Goal: Task Accomplishment & Management: Use online tool/utility

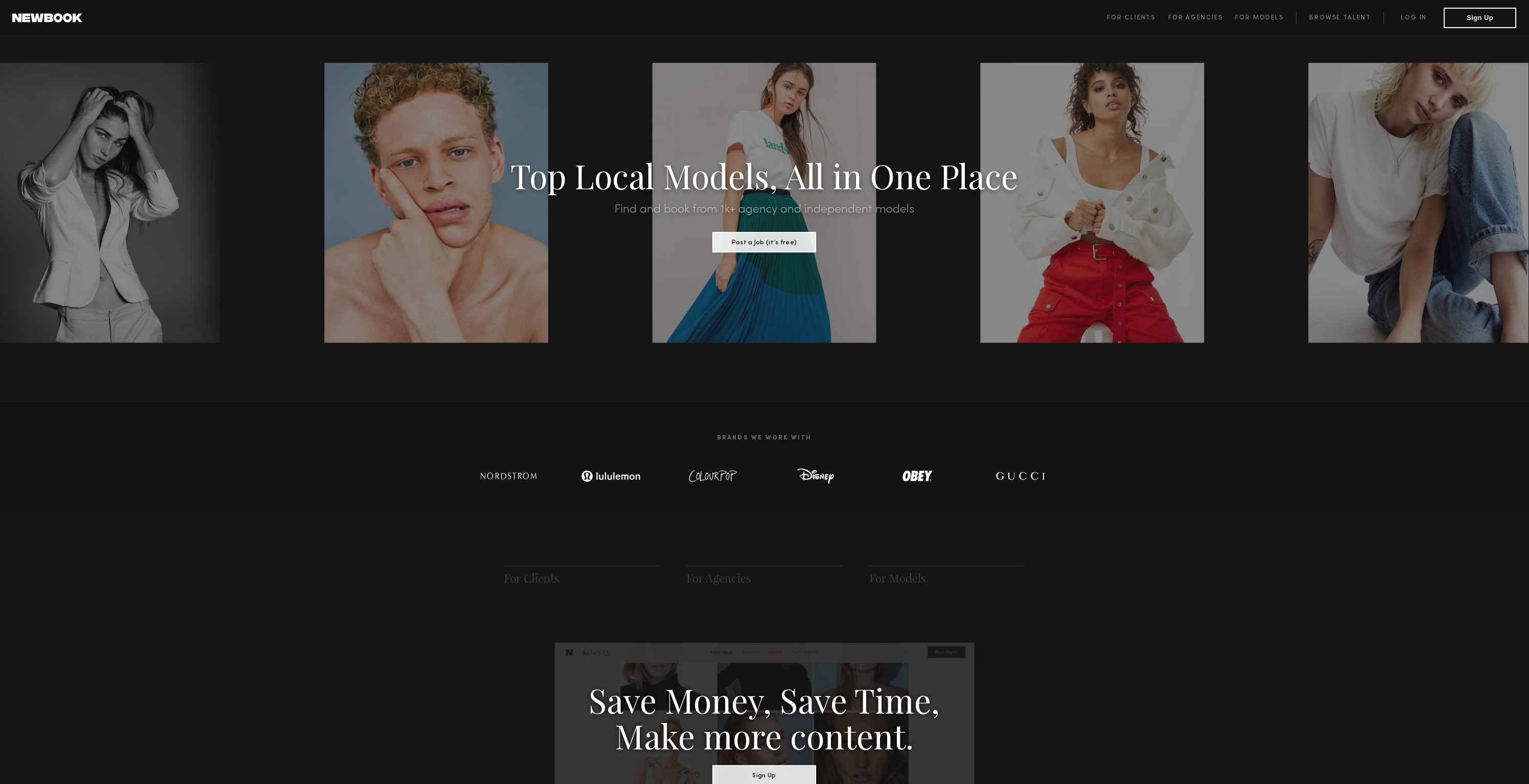
click at [65, 24] on header "For Clients For Agencies For Models Browse Talent Log in Sign Up ☰" at bounding box center [764, 18] width 1529 height 36
click at [63, 19] on link at bounding box center [48, 18] width 70 height 9
click at [65, 14] on link at bounding box center [48, 18] width 70 height 9
click at [1423, 18] on link "Log in" at bounding box center [1414, 18] width 60 height 13
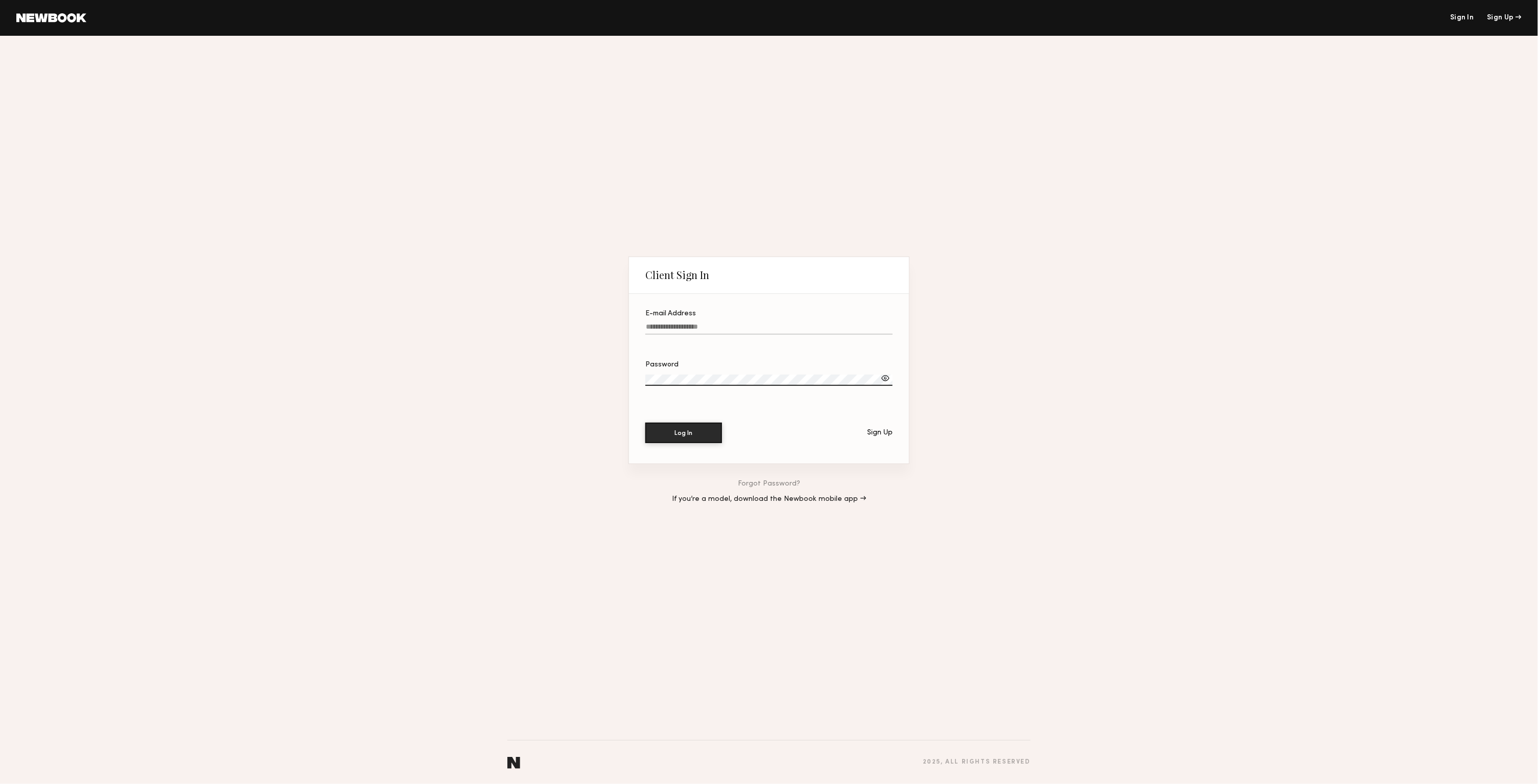
type input "**********"
click at [700, 434] on button "Log In" at bounding box center [684, 432] width 77 height 21
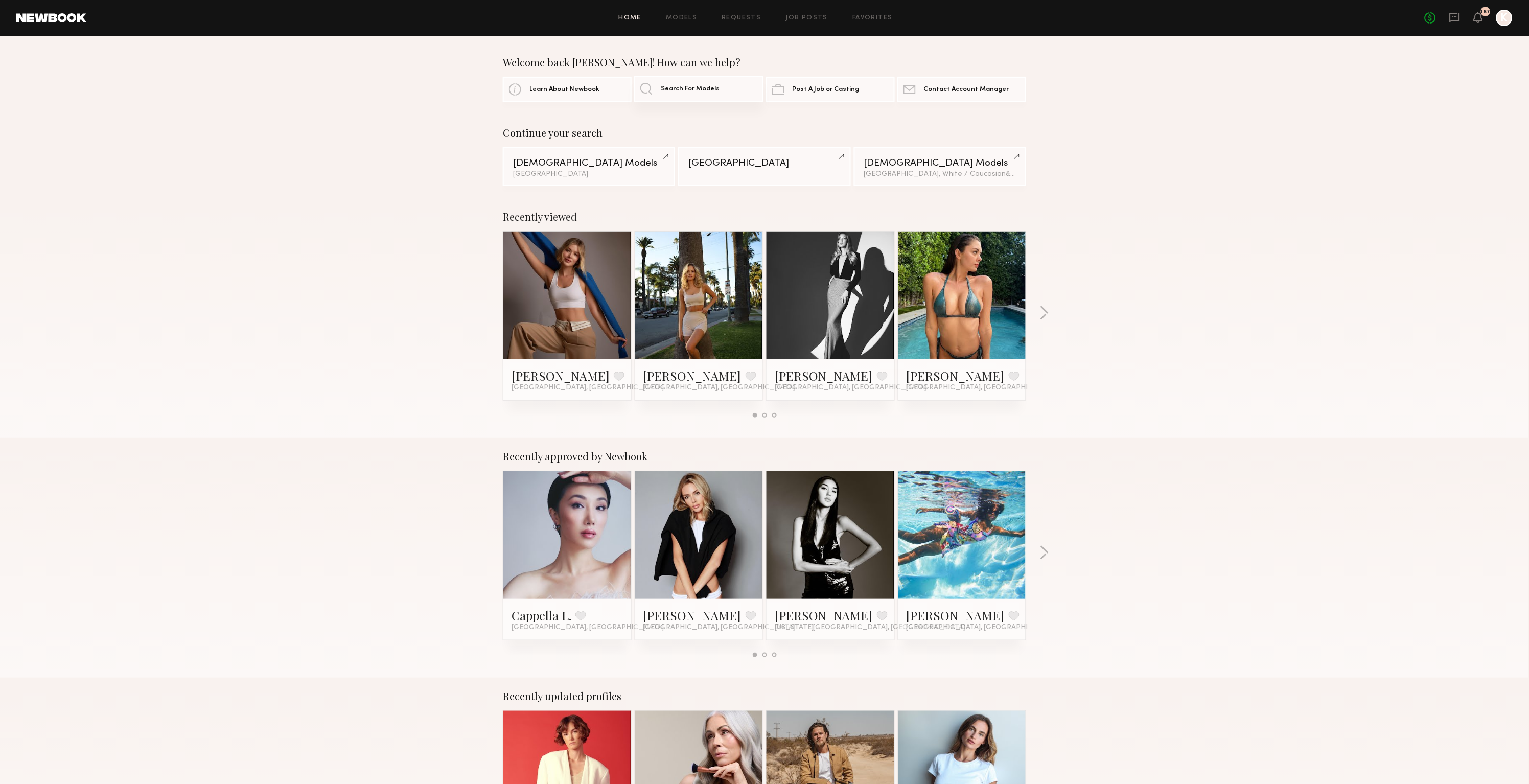
click at [670, 89] on span "Search For Models" at bounding box center [690, 89] width 58 height 7
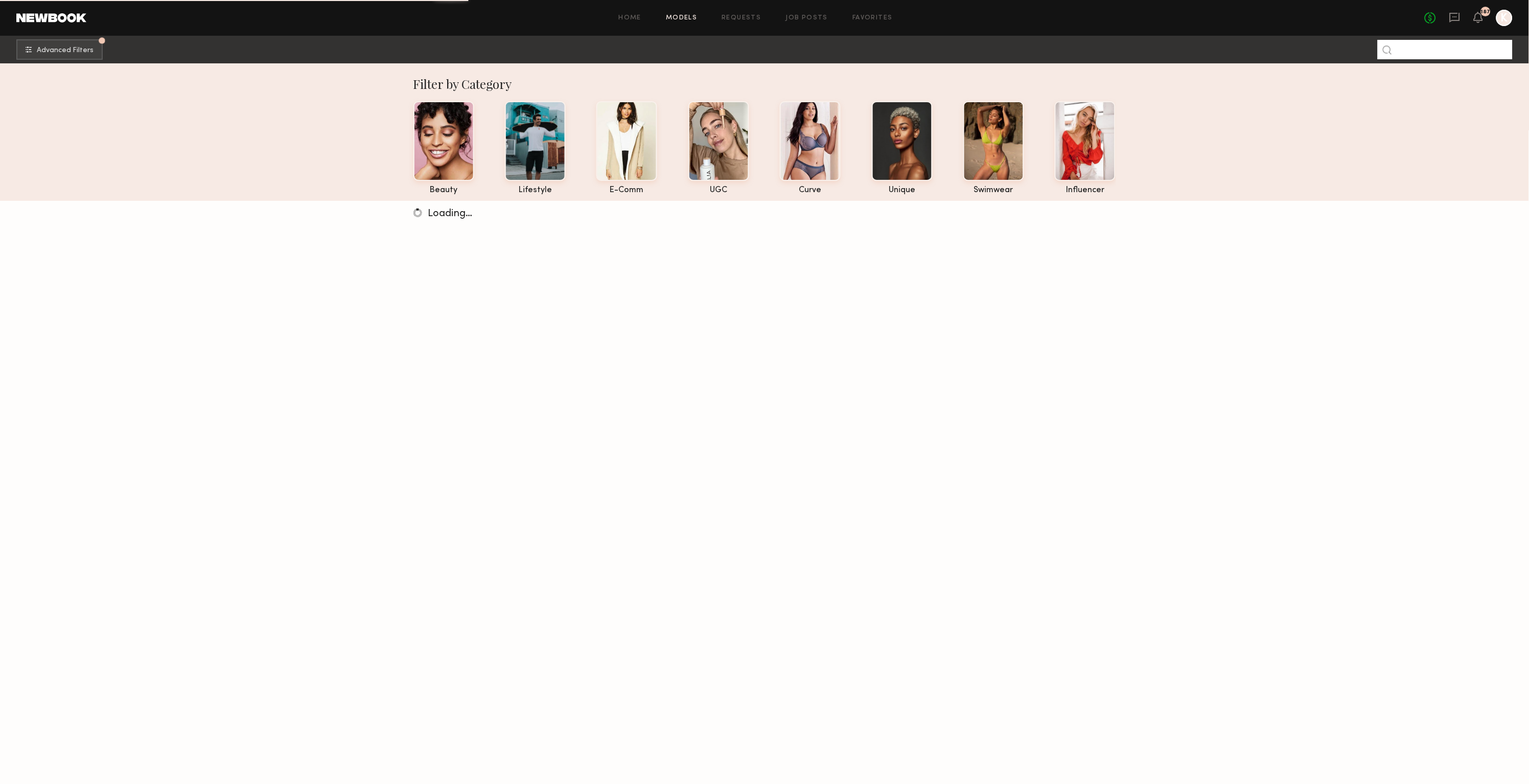
click at [1415, 50] on input at bounding box center [1446, 49] width 135 height 19
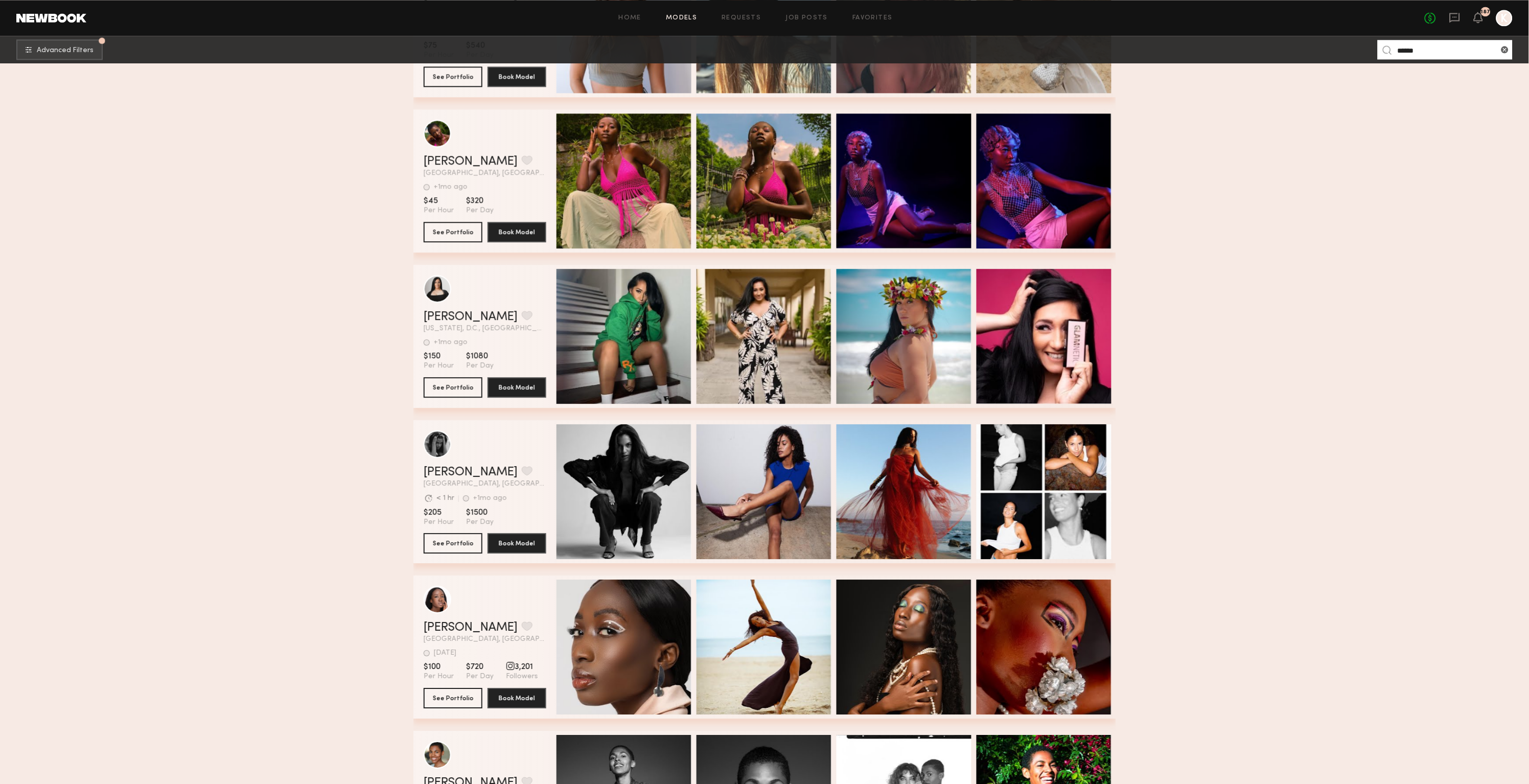
scroll to position [1609, 0]
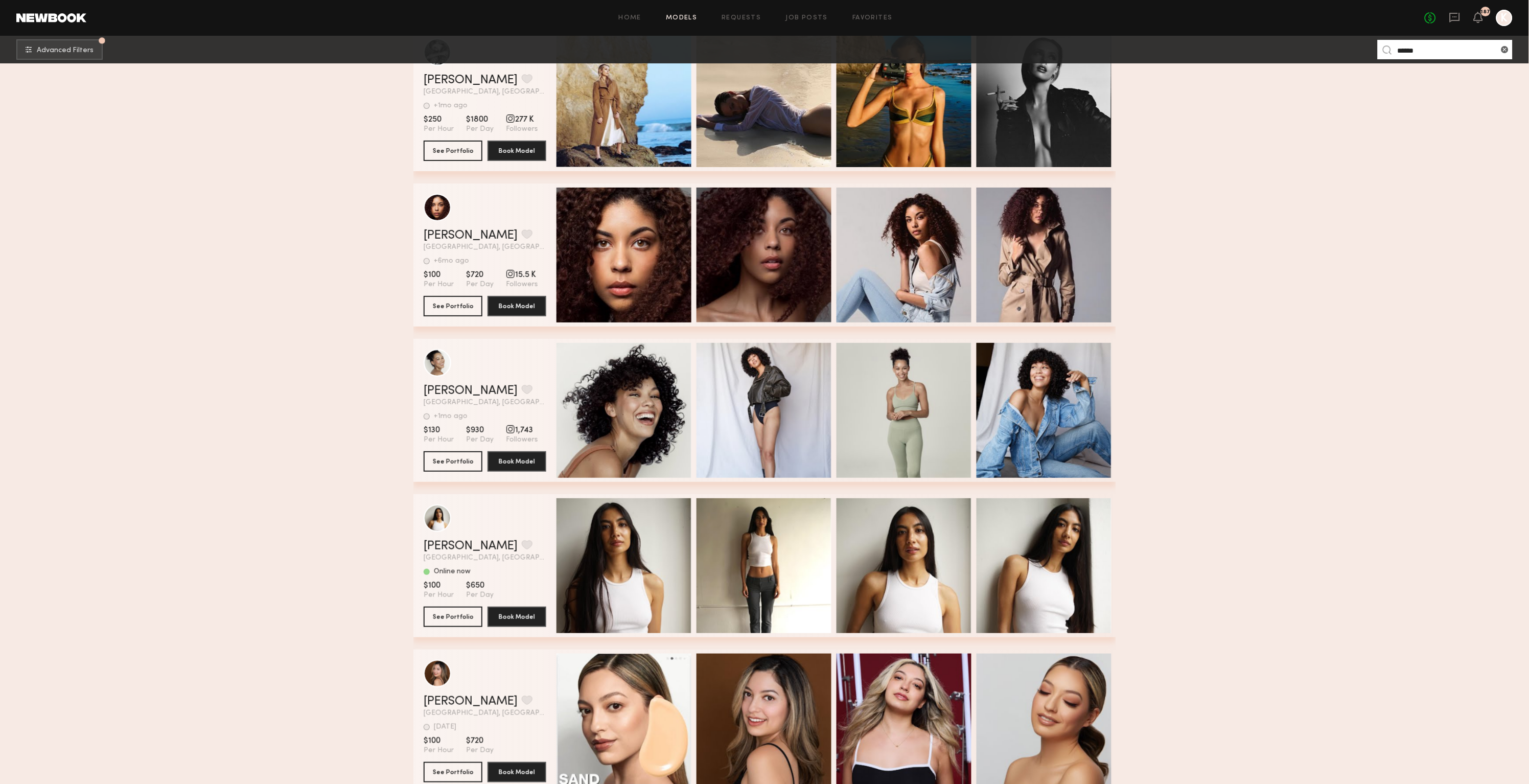
drag, startPoint x: 1424, startPoint y: 48, endPoint x: 1371, endPoint y: 43, distance: 53.2
click at [1371, 43] on nb-browse-subheader "Advanced Filters Pro tip: speed up your search by using our advanced filters. *…" at bounding box center [764, 49] width 1529 height 28
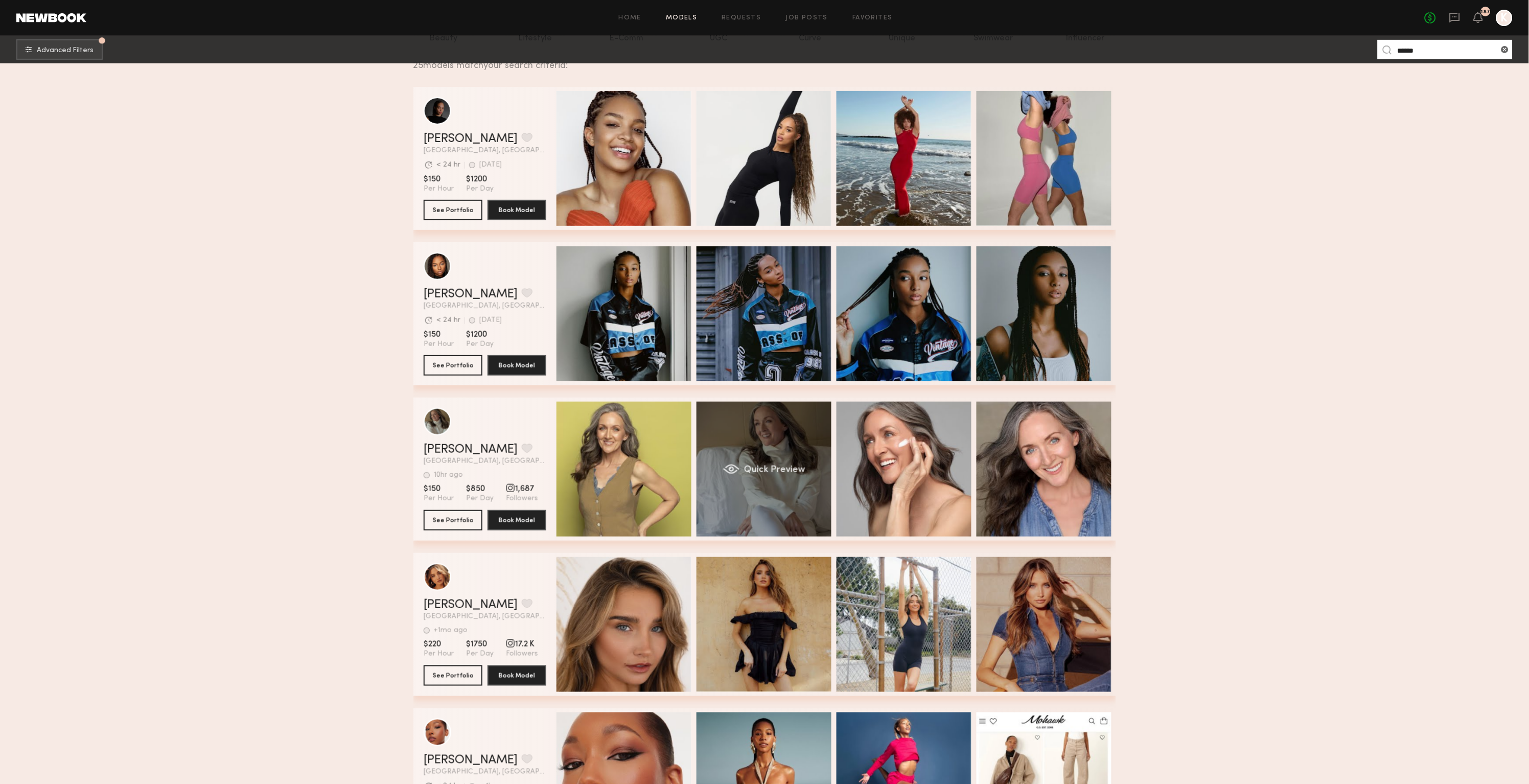
scroll to position [0, 0]
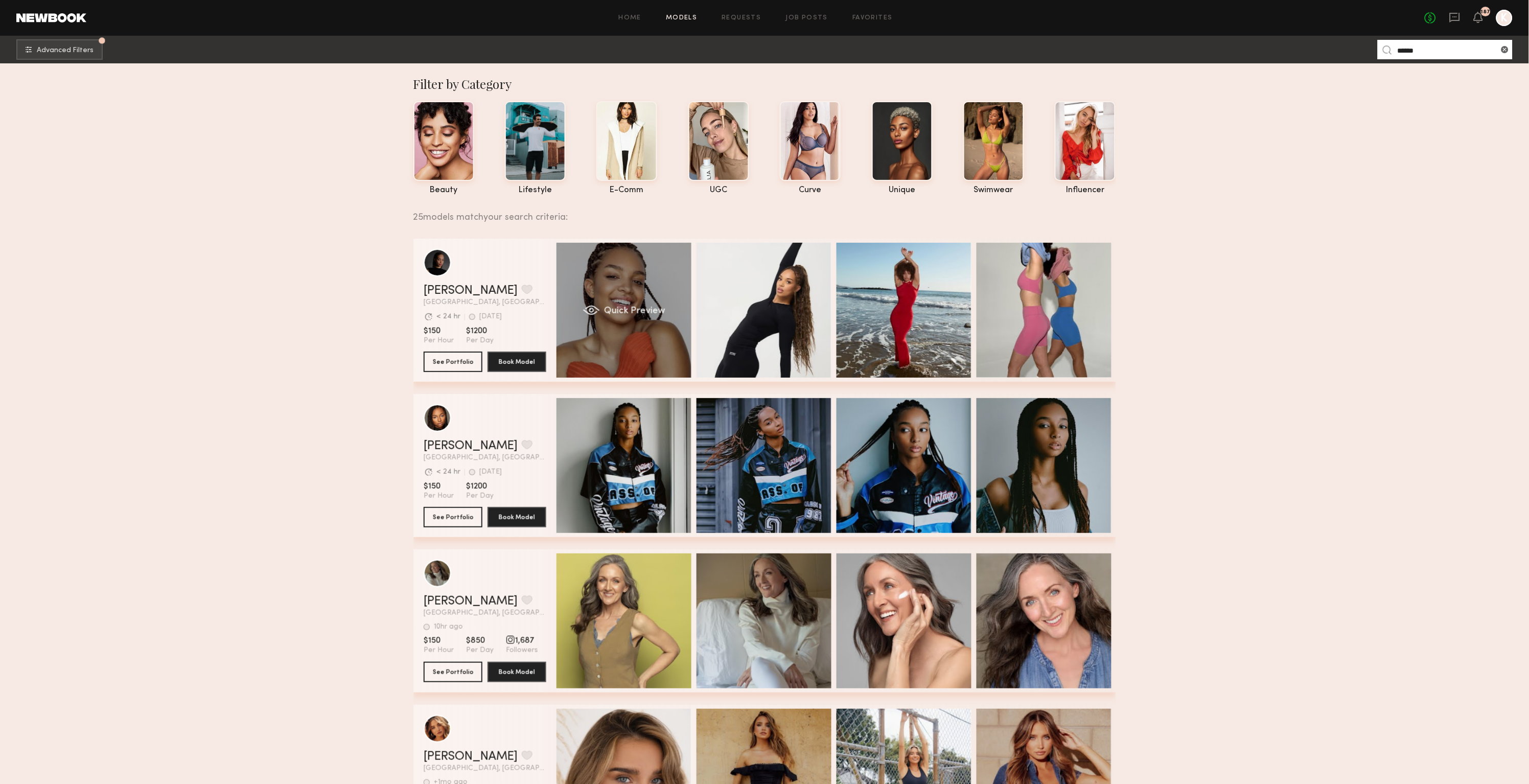
type input "******"
click at [618, 341] on div "Quick Preview" at bounding box center [624, 310] width 135 height 135
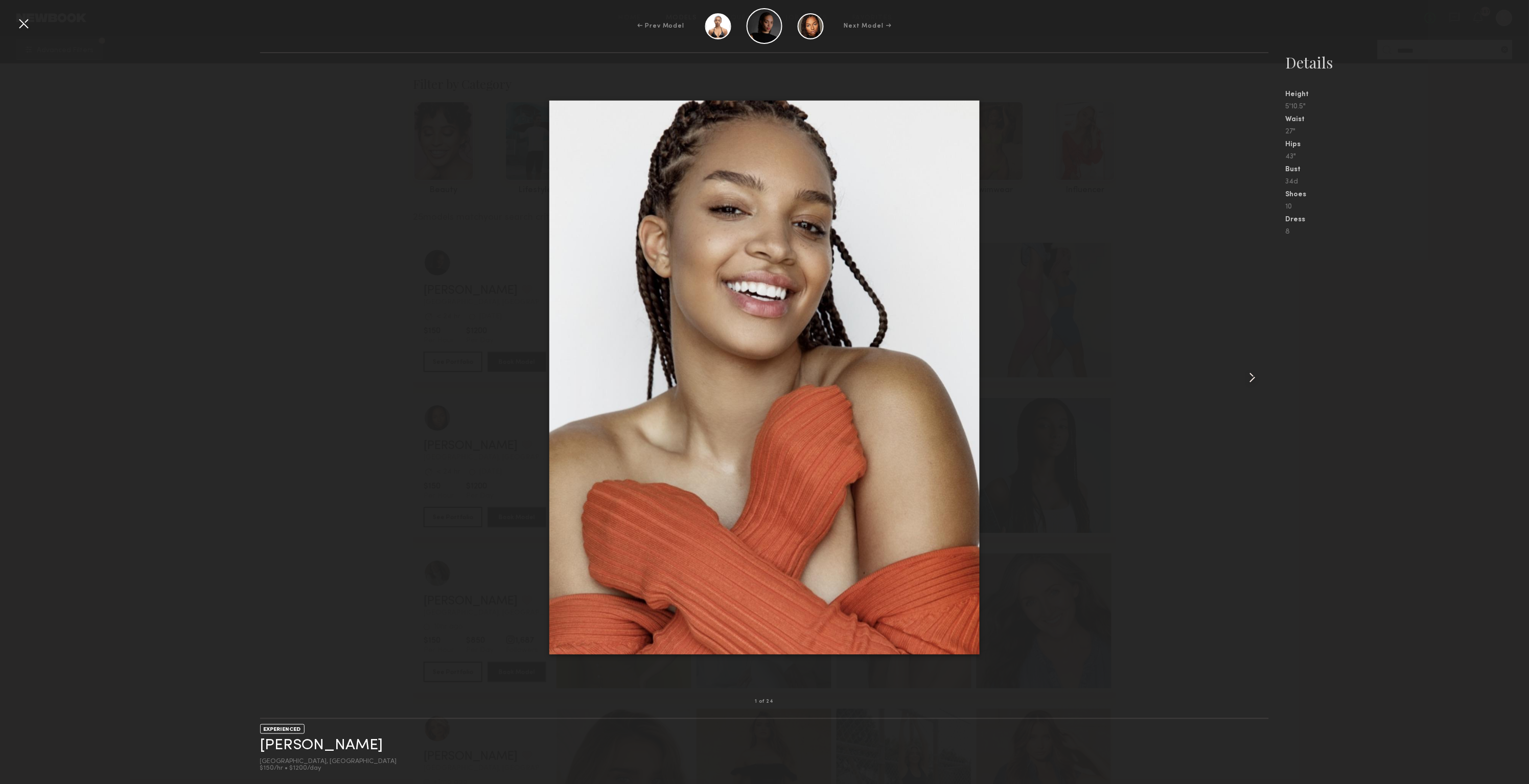
click at [1258, 380] on common-icon at bounding box center [1253, 378] width 17 height 17
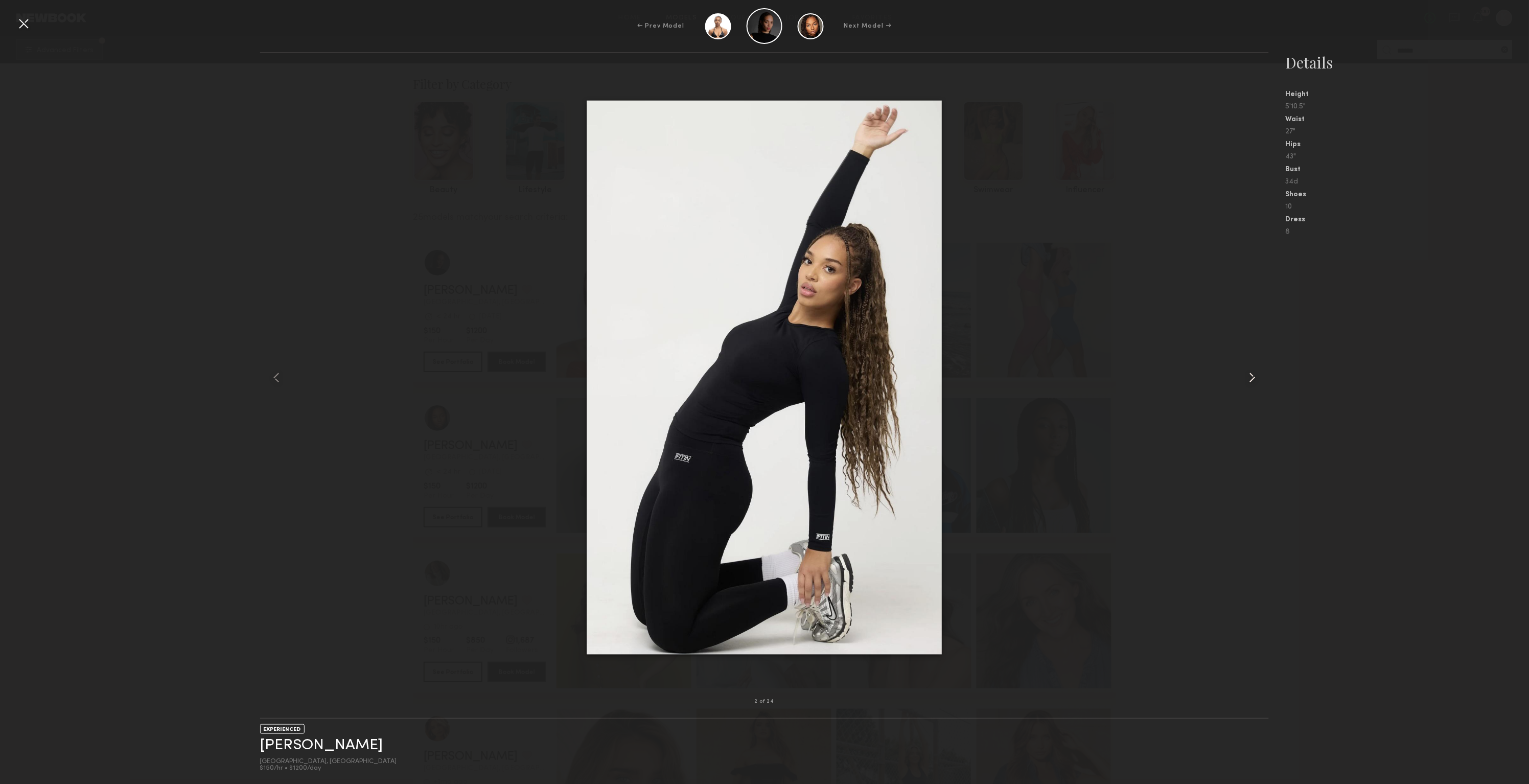
click at [1258, 380] on common-icon at bounding box center [1253, 378] width 17 height 17
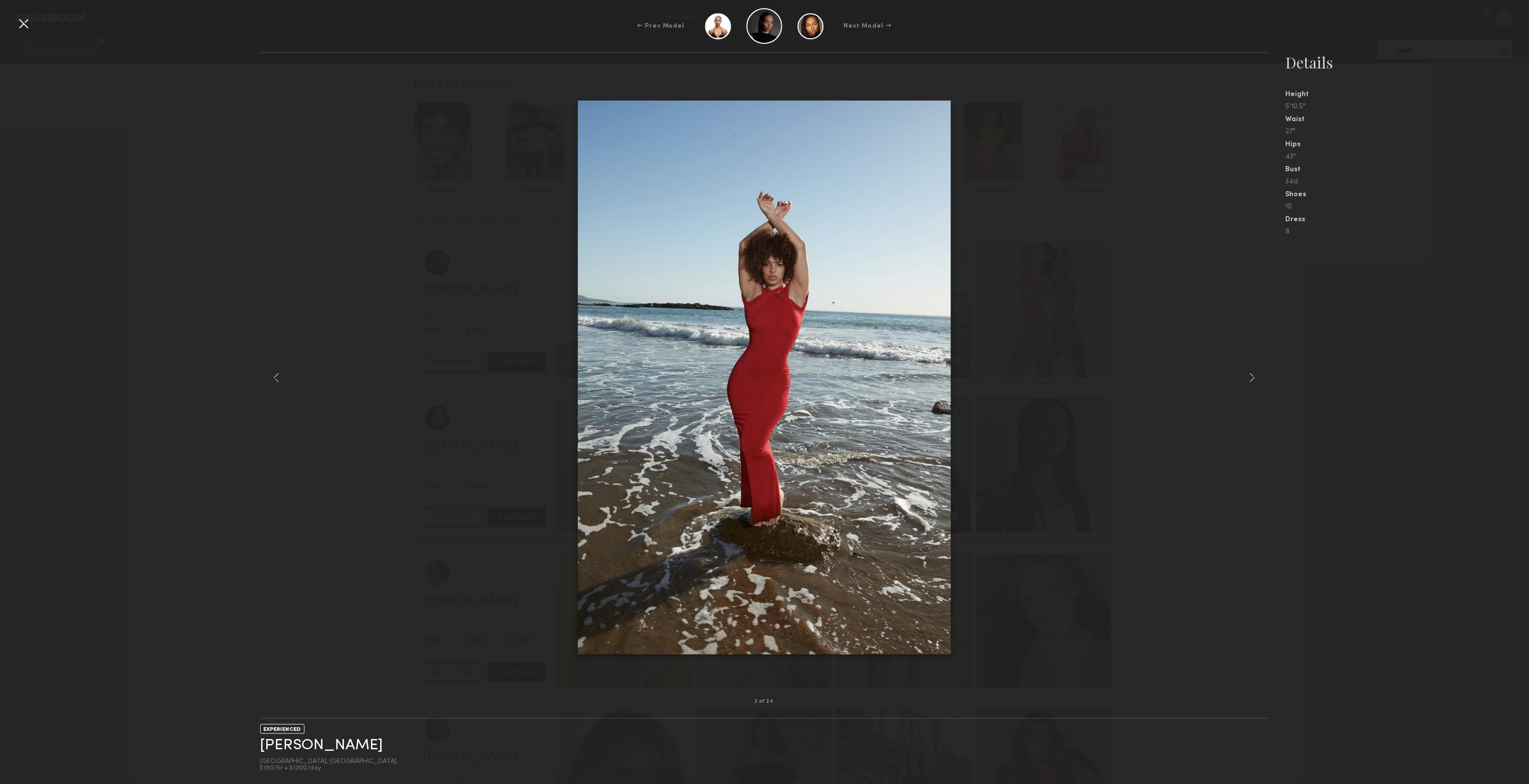
click at [200, 349] on div "3 of 24 EXPERIENCED [PERSON_NAME] [GEOGRAPHIC_DATA], [GEOGRAPHIC_DATA] $150/hr …" at bounding box center [764, 417] width 1529 height 731
